Goal: Information Seeking & Learning: Learn about a topic

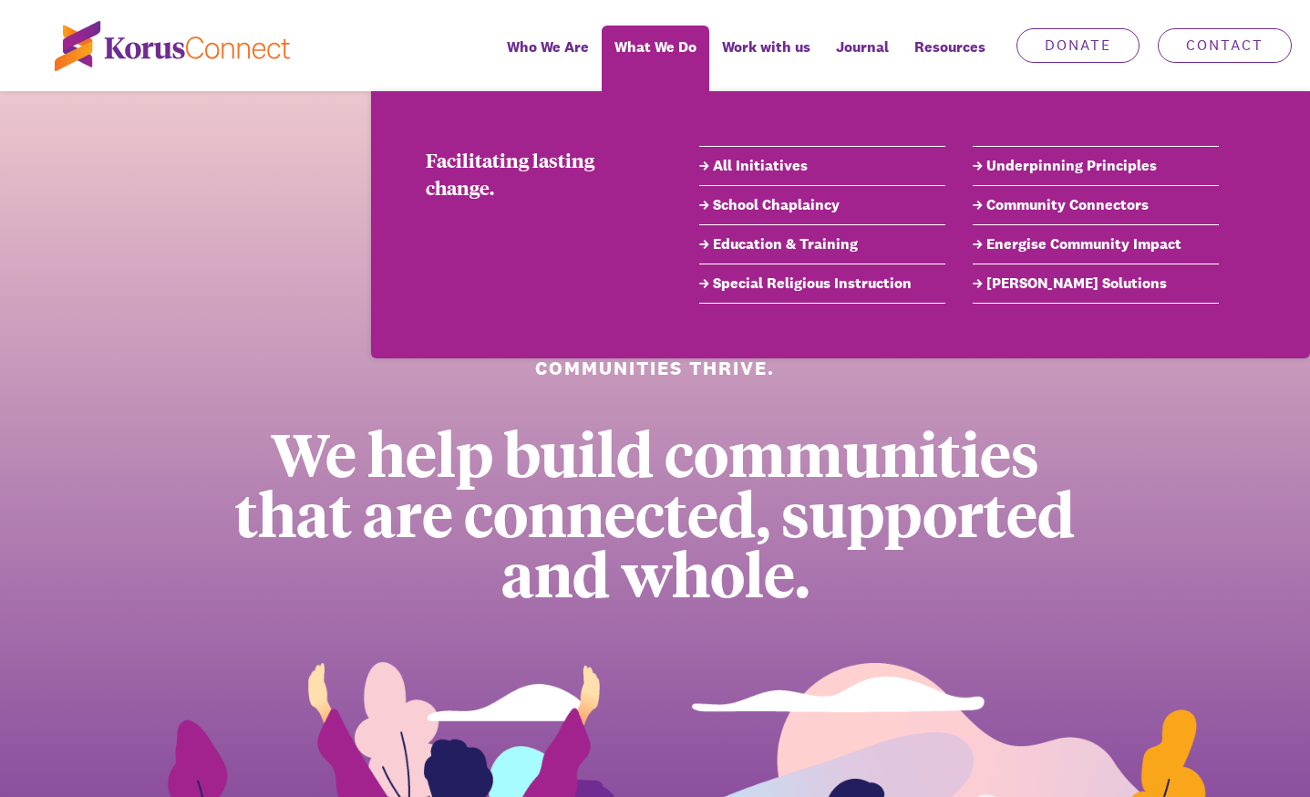
click at [1034, 202] on link "Community Connectors" at bounding box center [1096, 205] width 246 height 22
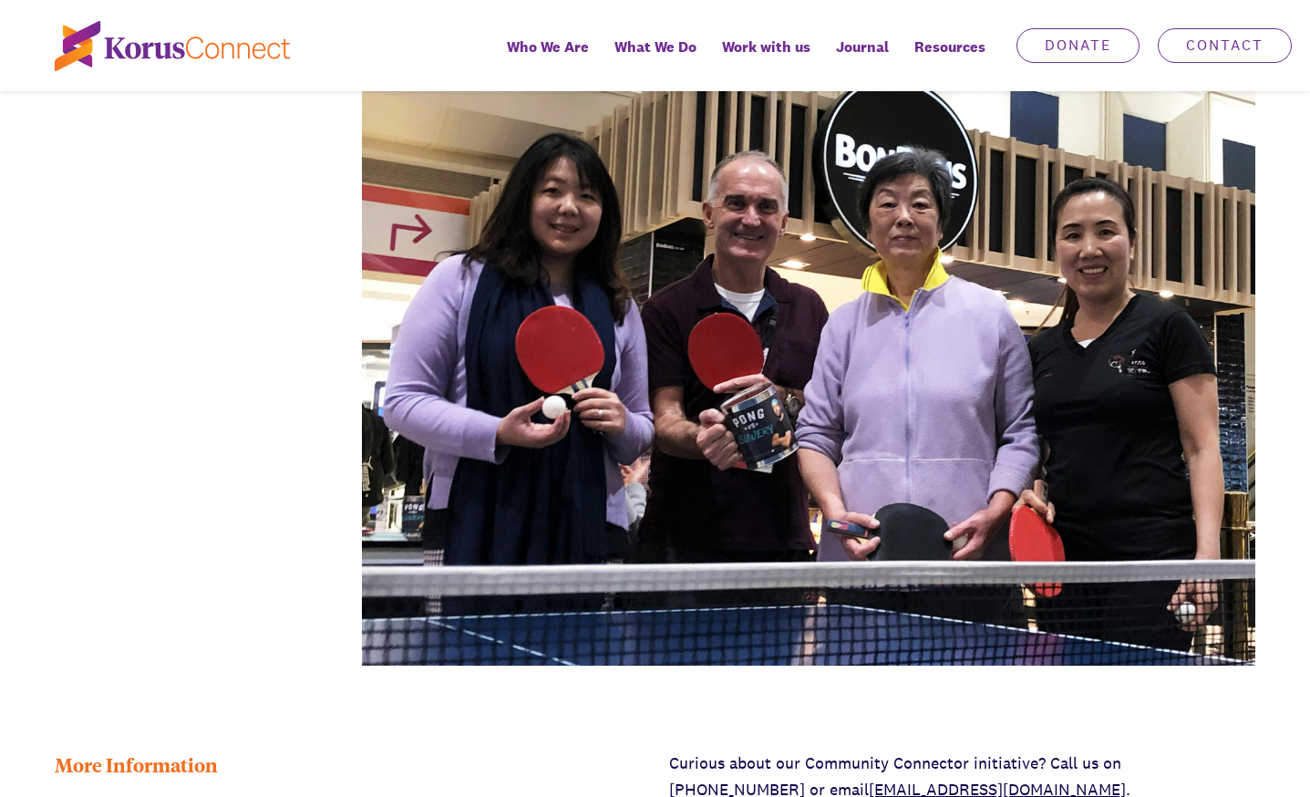
scroll to position [4012, 0]
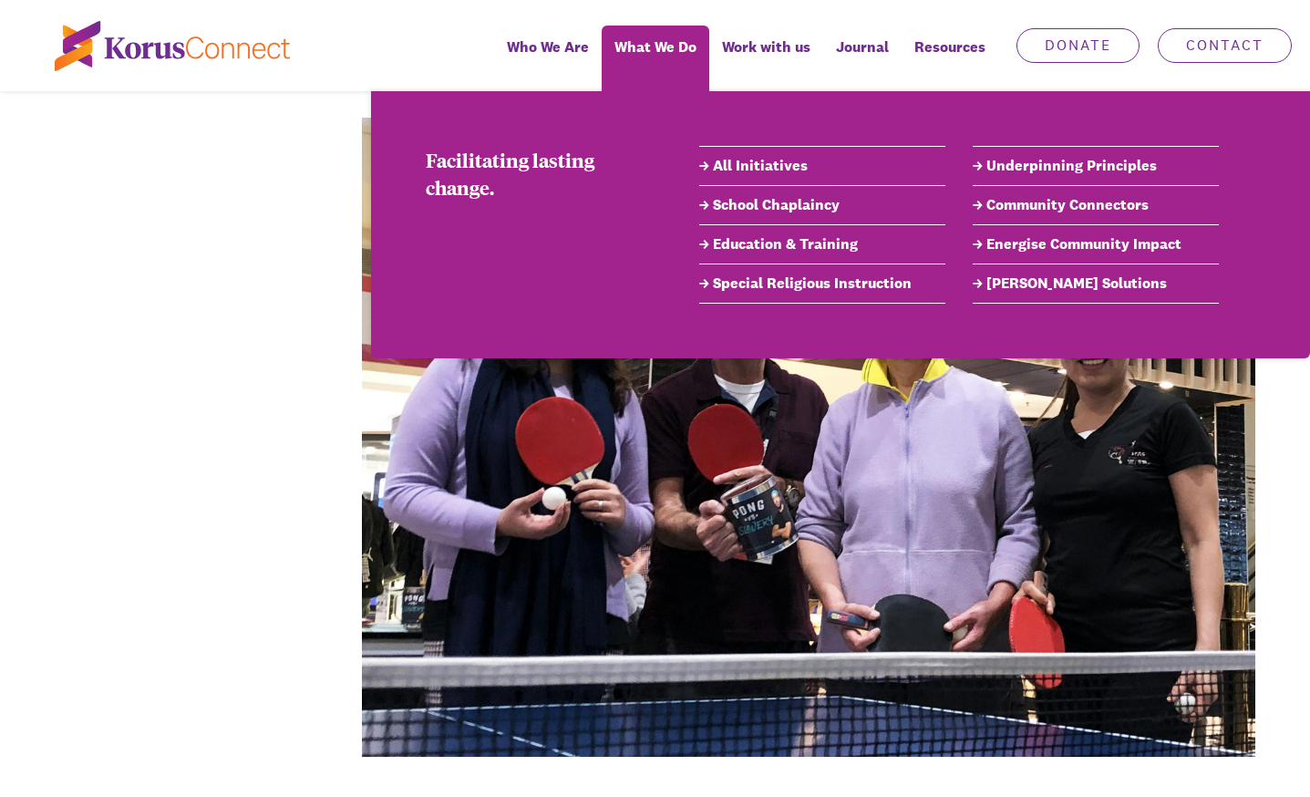
click at [759, 168] on link "All Initiatives" at bounding box center [822, 166] width 246 height 22
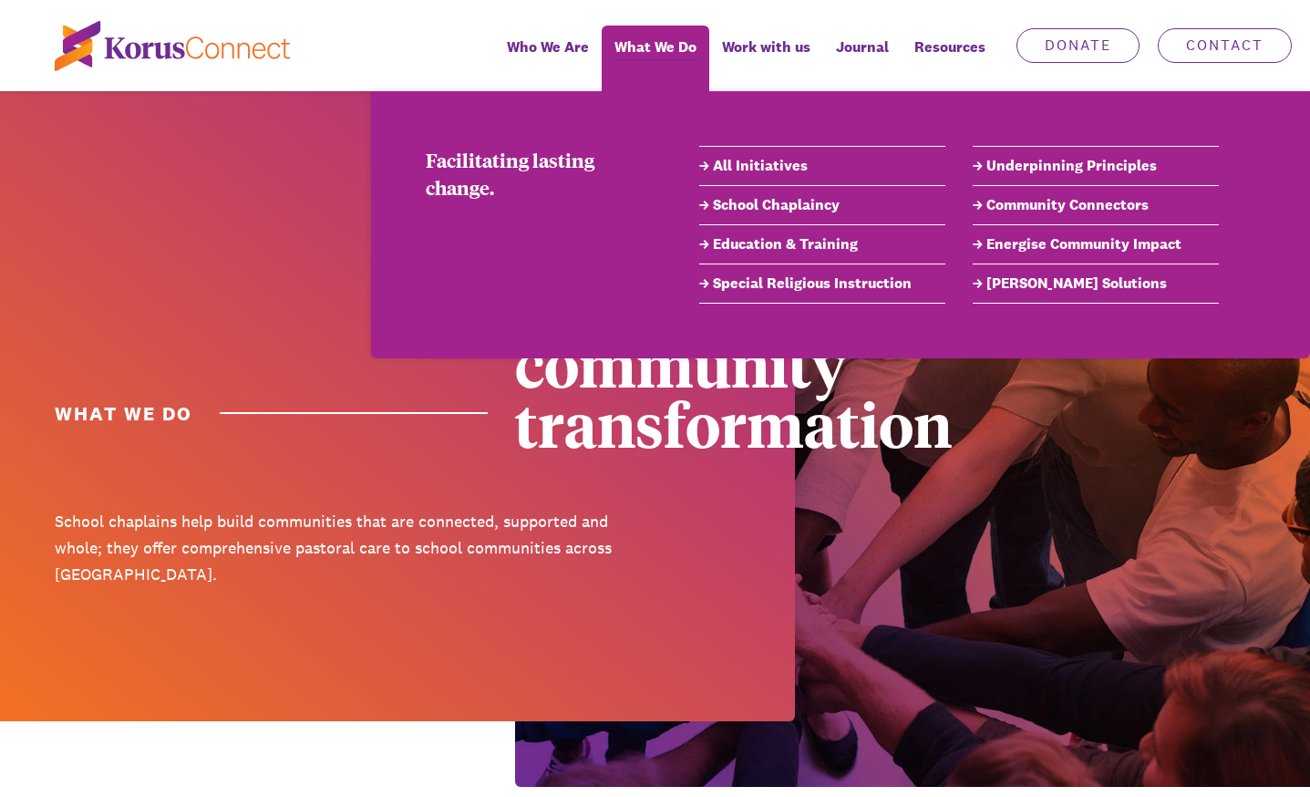
click at [1016, 170] on link "Underpinning Principles" at bounding box center [1096, 166] width 246 height 22
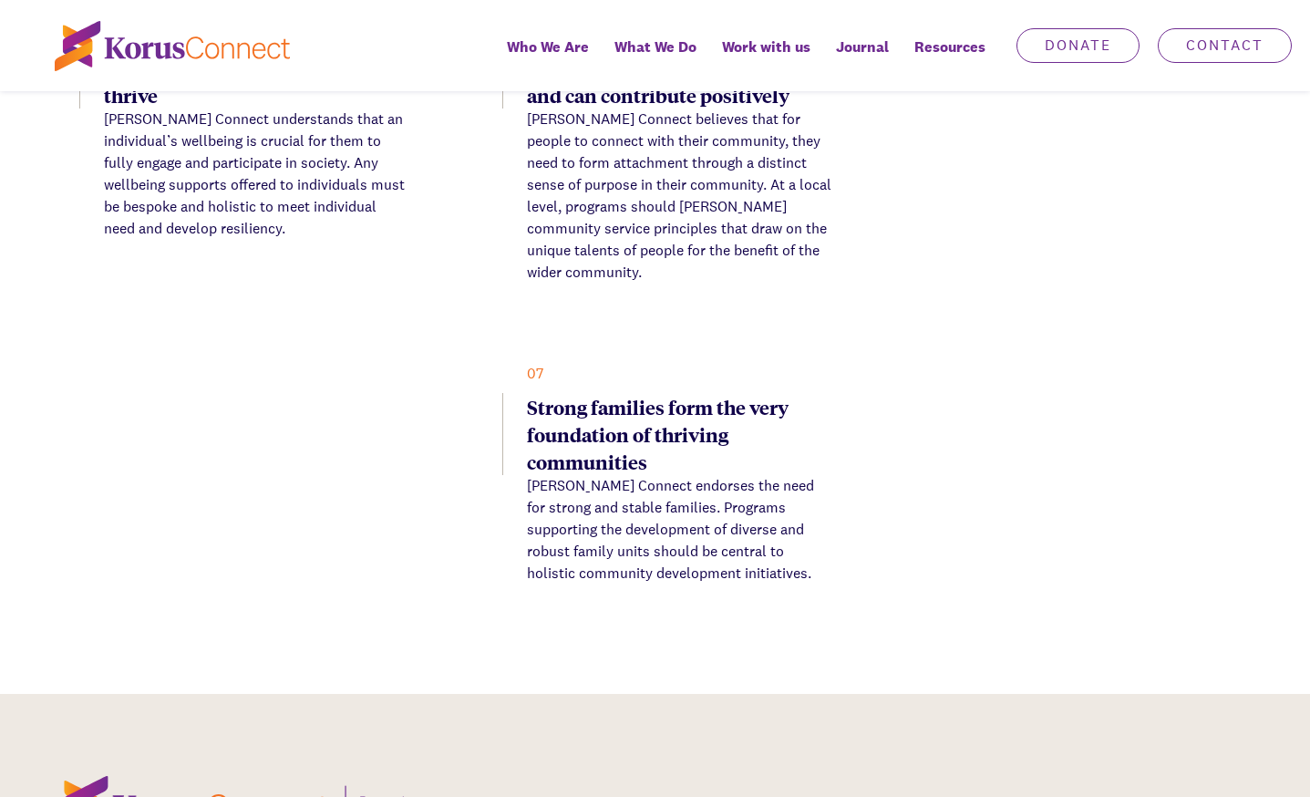
scroll to position [1459, 0]
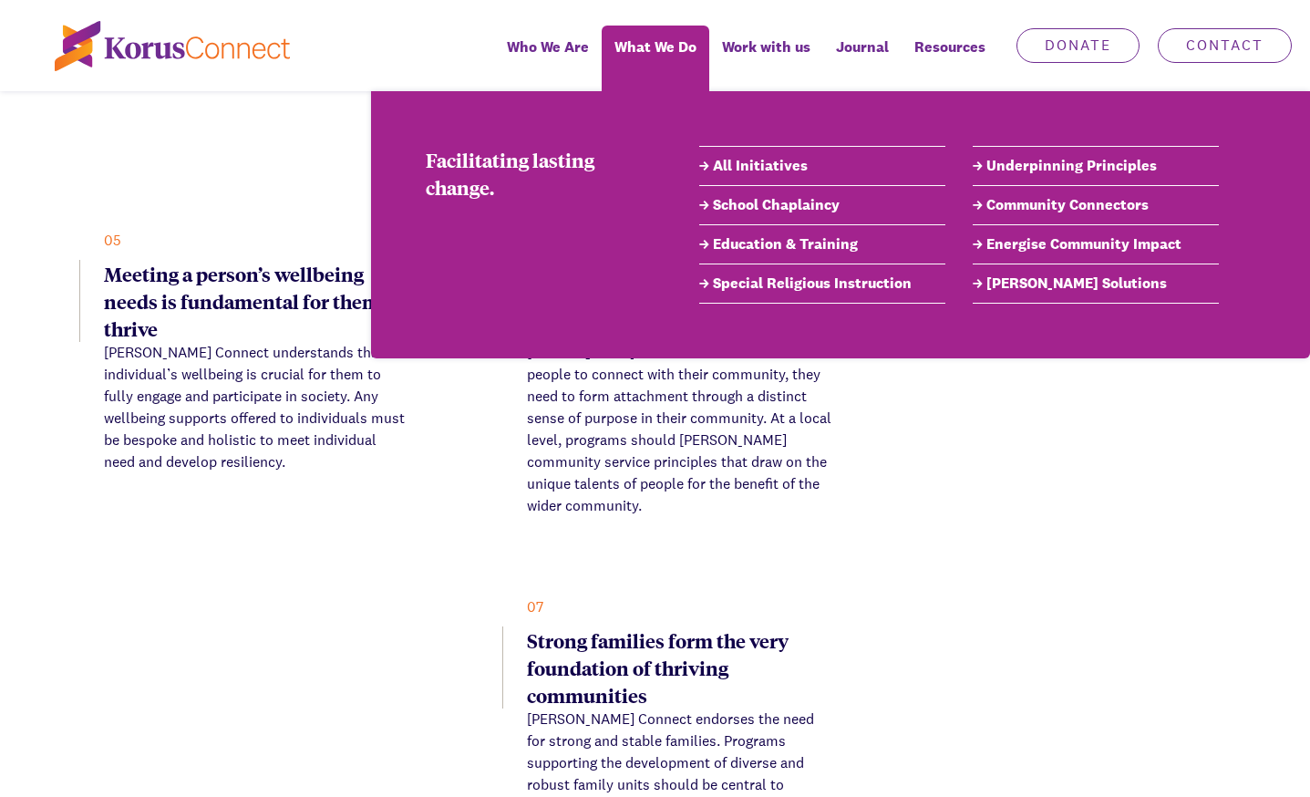
click at [1001, 253] on link "Energise Community Impact" at bounding box center [1096, 244] width 246 height 22
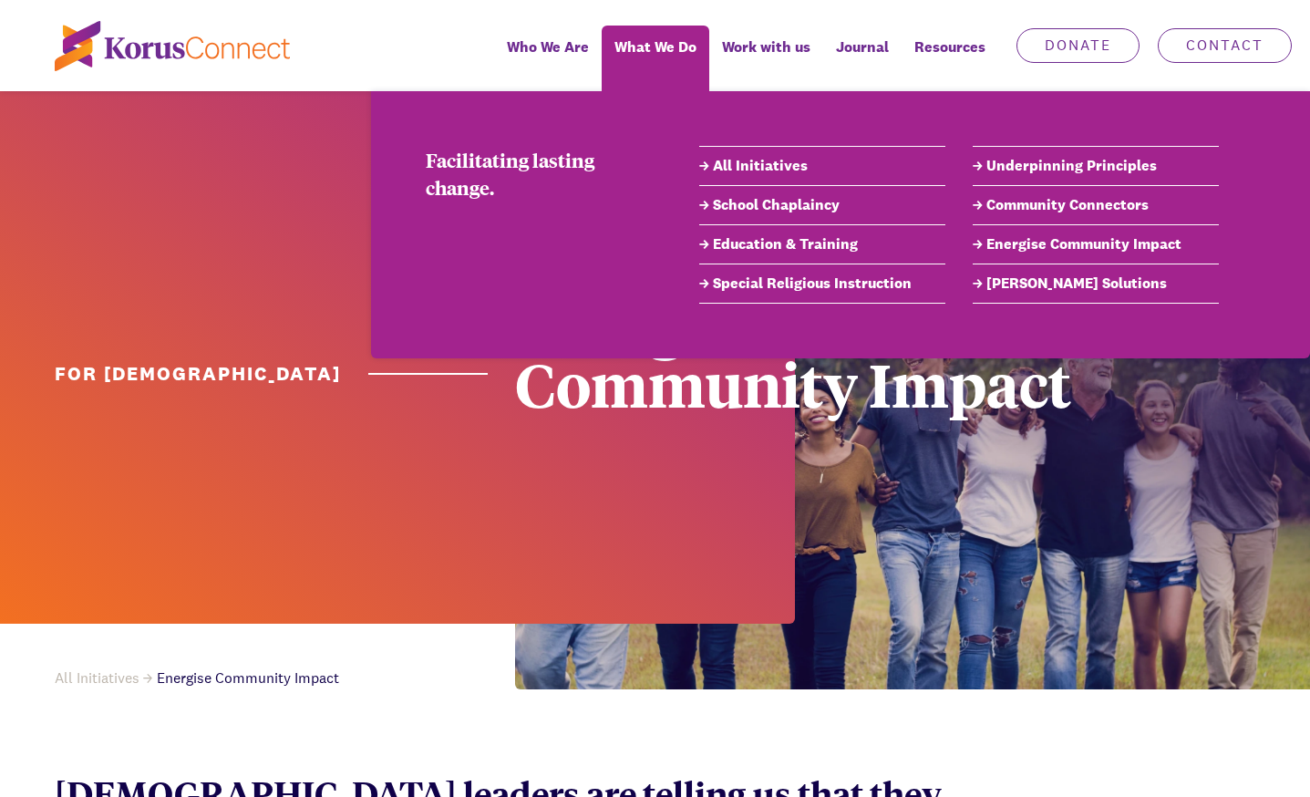
click at [985, 283] on link "[PERSON_NAME] Solutions" at bounding box center [1096, 284] width 246 height 22
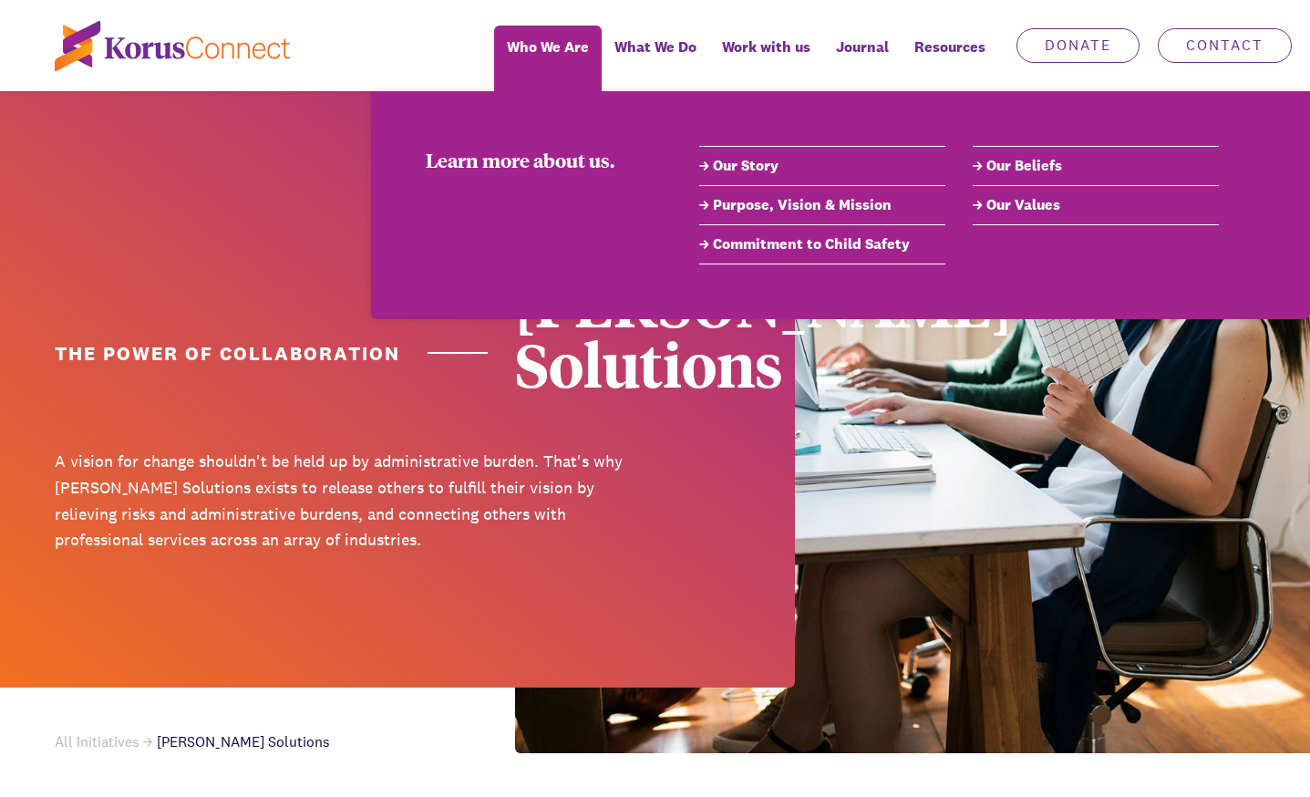
click at [763, 206] on link "Purpose, Vision & Mission" at bounding box center [822, 205] width 246 height 22
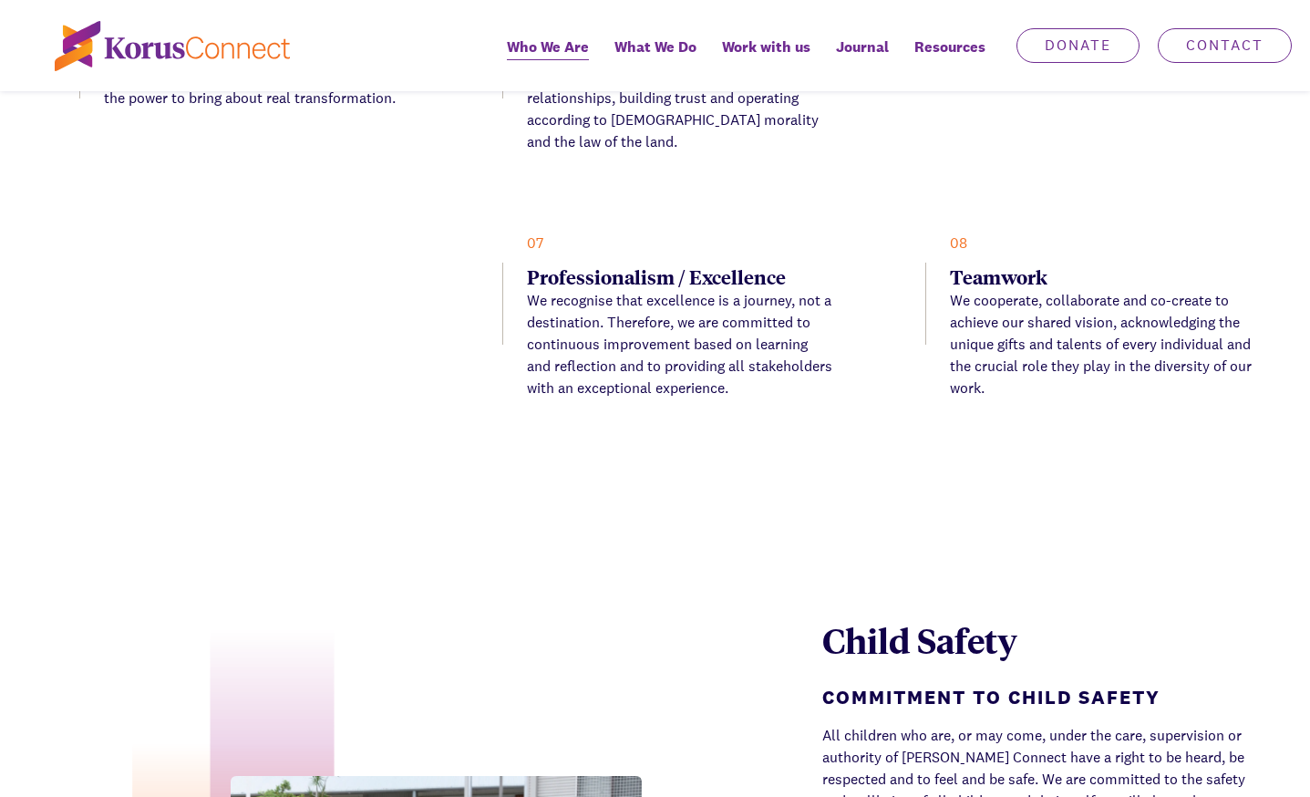
scroll to position [4109, 0]
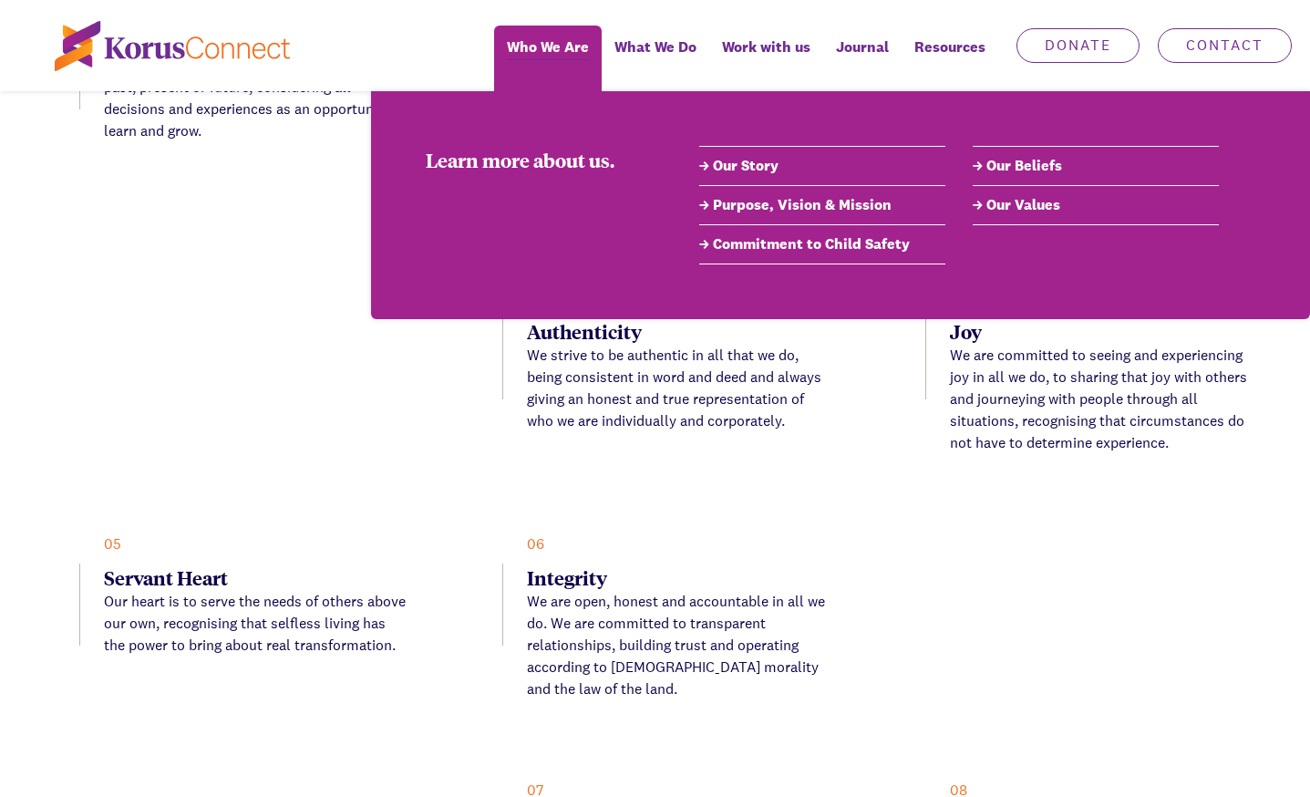
click at [754, 211] on link "Purpose, Vision & Mission" at bounding box center [822, 205] width 246 height 22
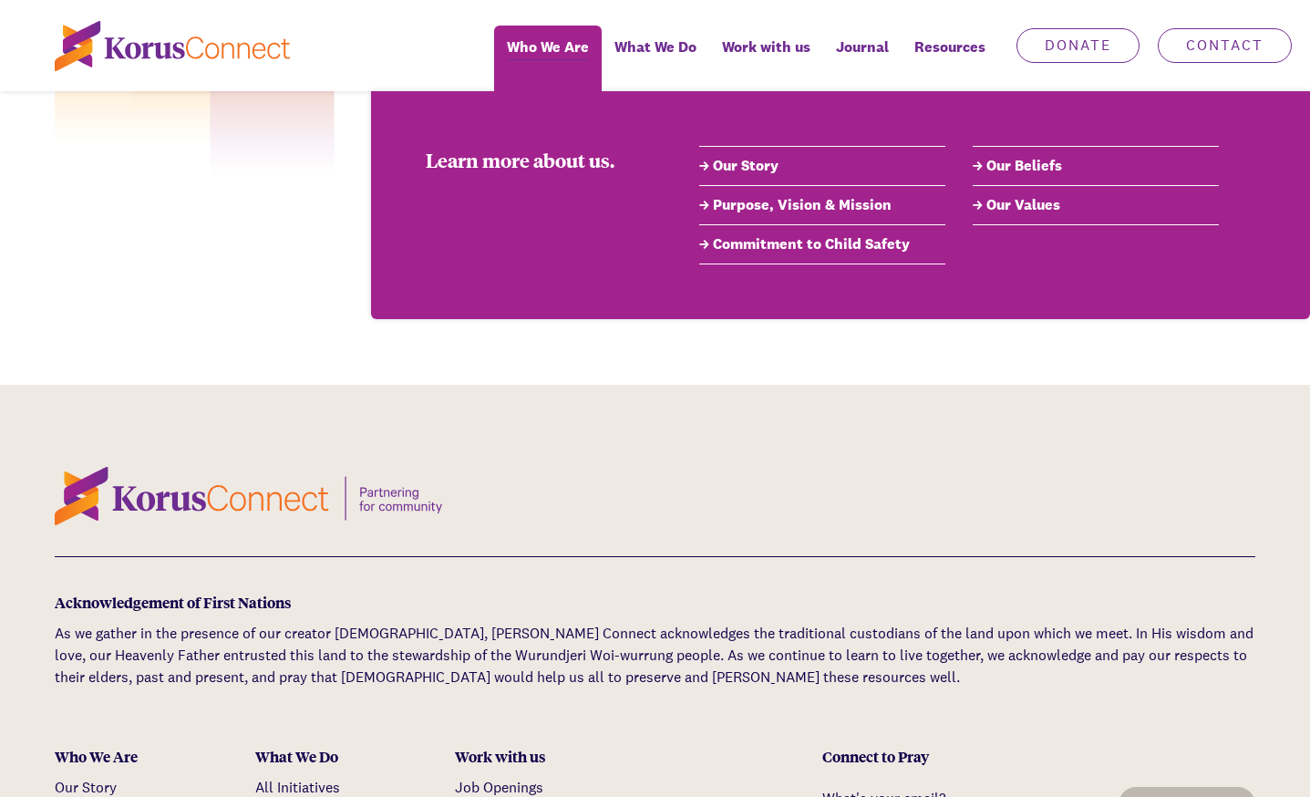
scroll to position [5644, 0]
click at [993, 167] on link "Our Beliefs" at bounding box center [1096, 166] width 246 height 22
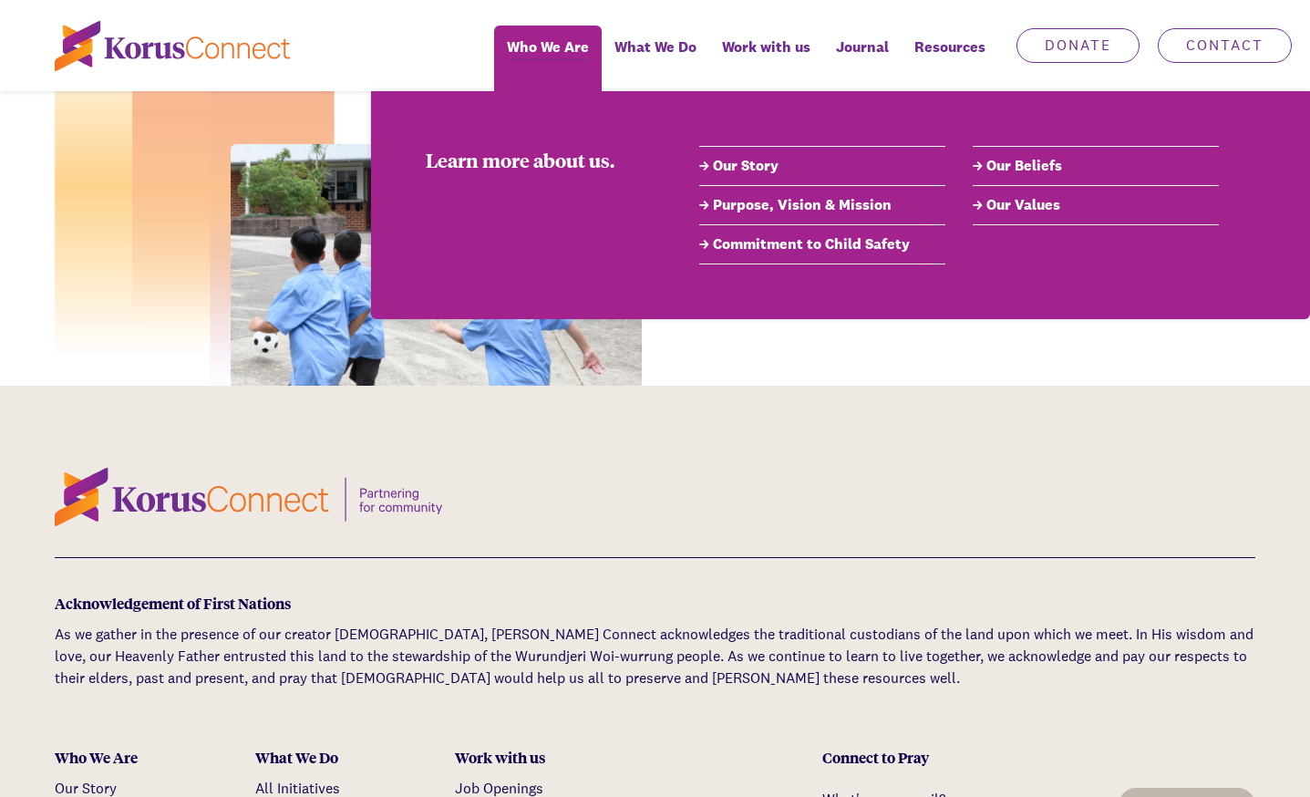
scroll to position [2227, 0]
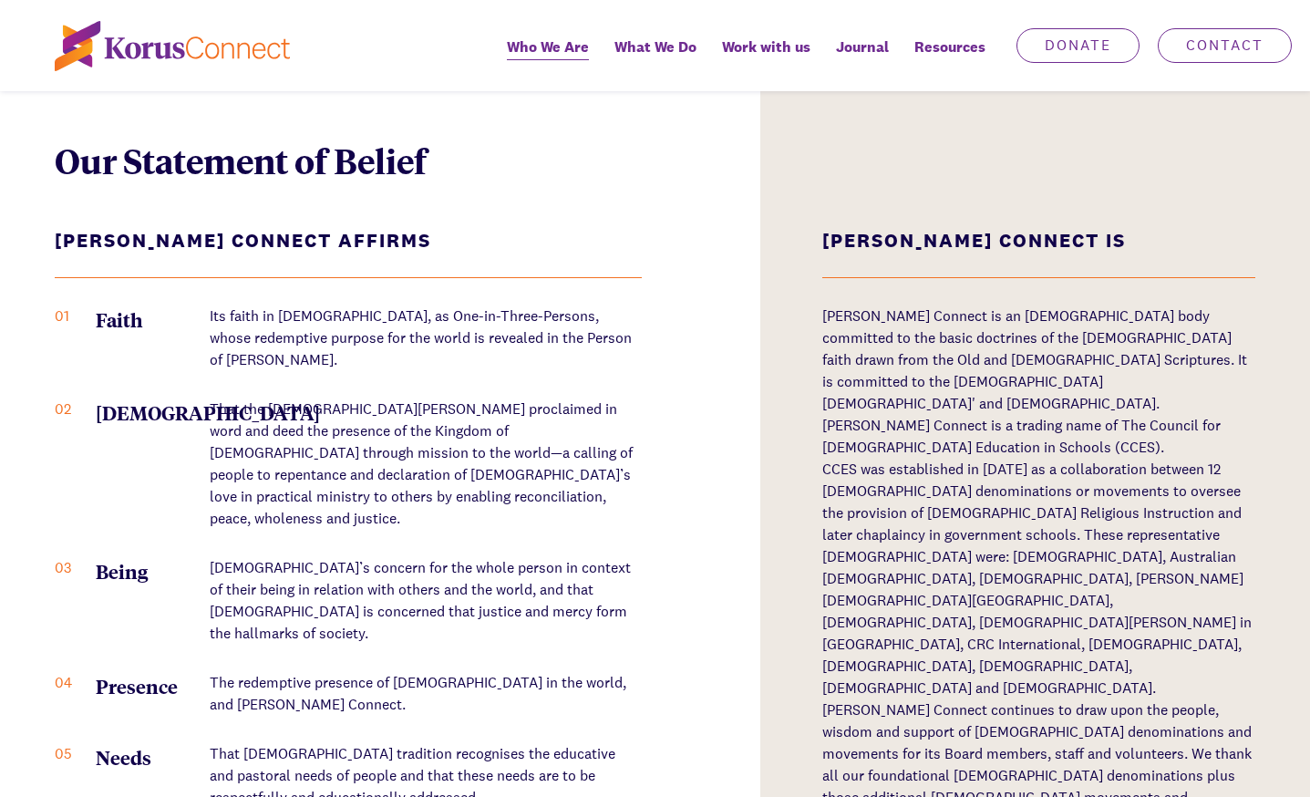
click at [695, 408] on div "Our Statement of Belief [PERSON_NAME] Connect Affirms 01 Faith Its faith in [DE…" at bounding box center [655, 510] width 1310 height 962
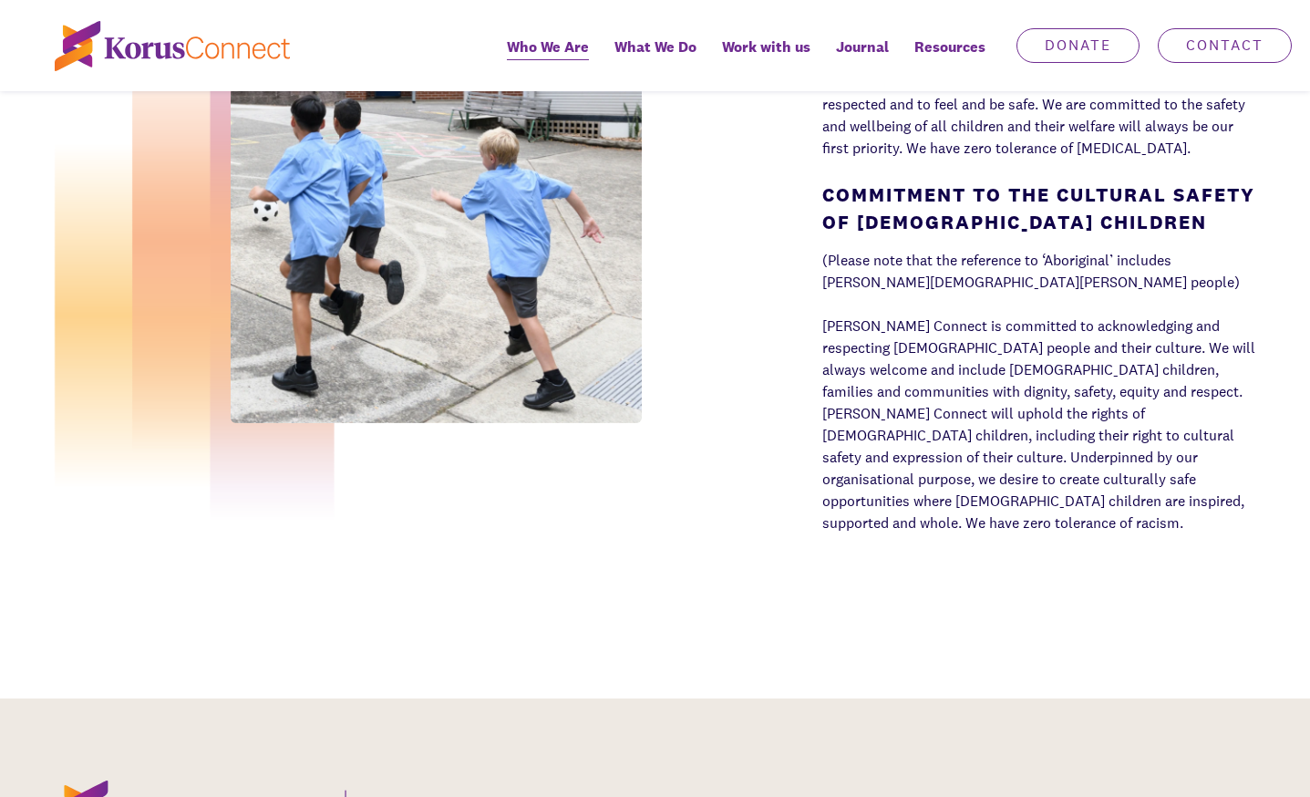
scroll to position [5097, 0]
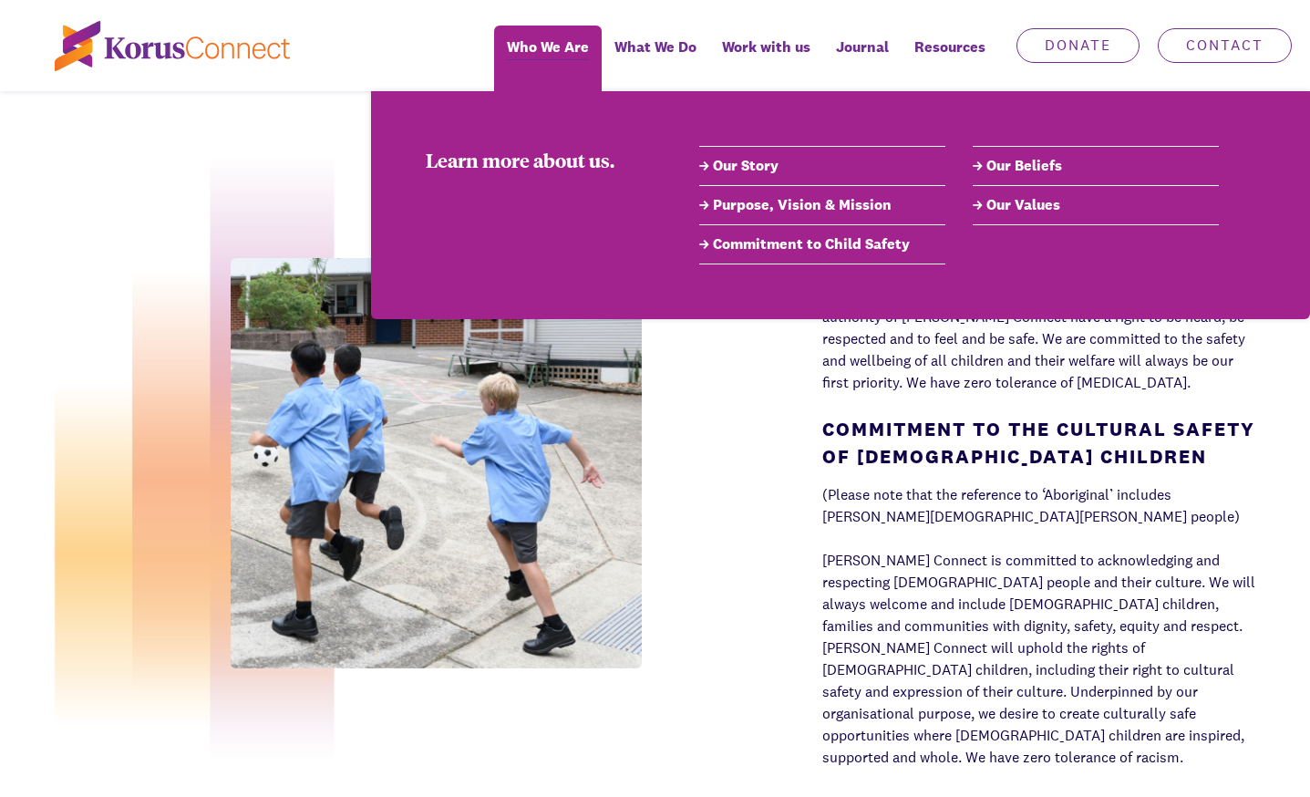
click at [983, 209] on link "Our Values" at bounding box center [1096, 205] width 246 height 22
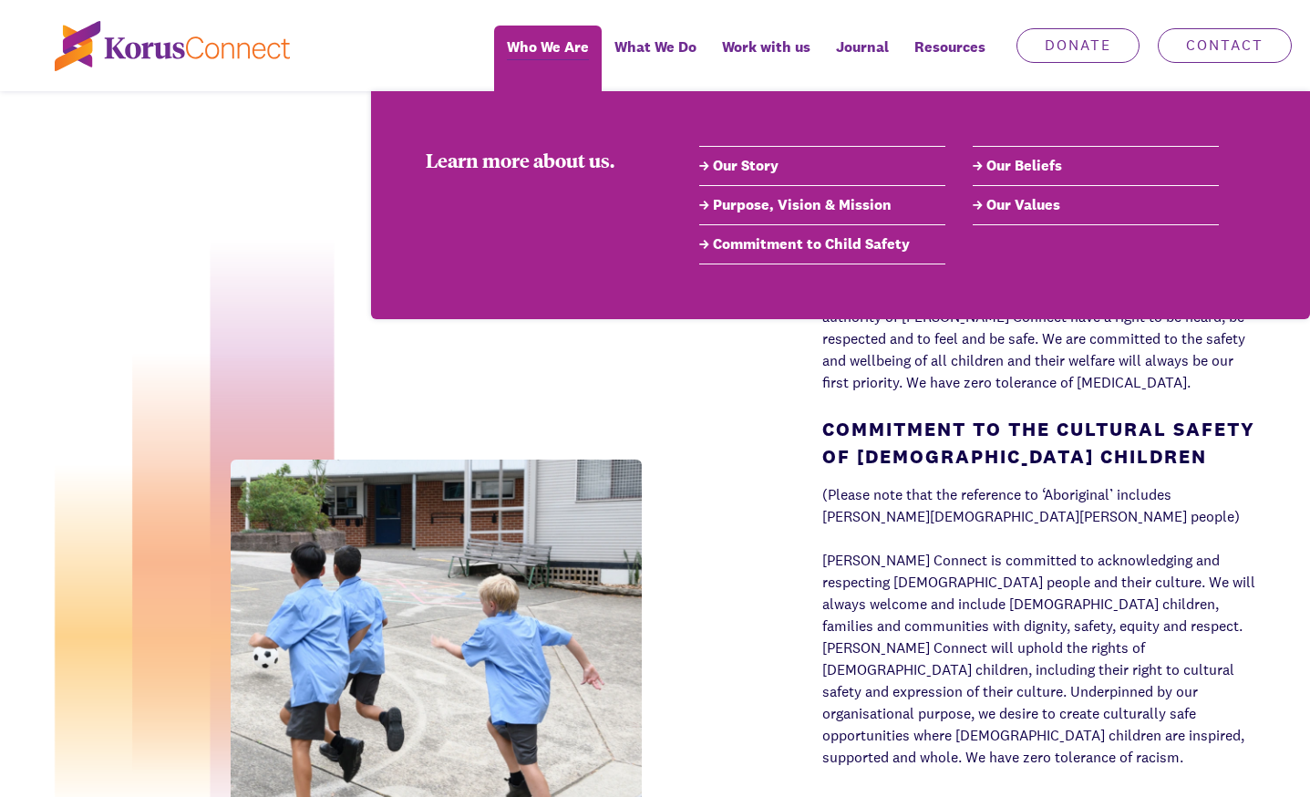
scroll to position [3763, 0]
